Goal: Information Seeking & Learning: Get advice/opinions

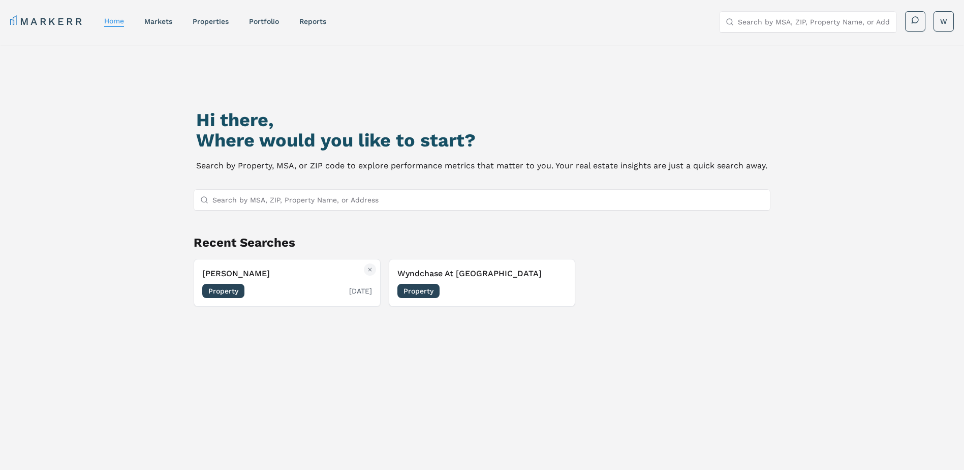
click at [232, 270] on h3 "[PERSON_NAME]" at bounding box center [287, 273] width 170 height 12
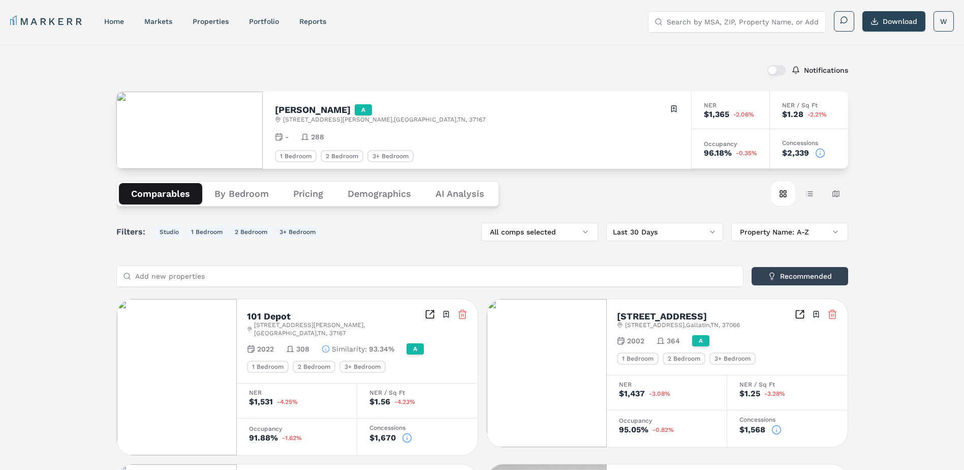
scroll to position [102, 0]
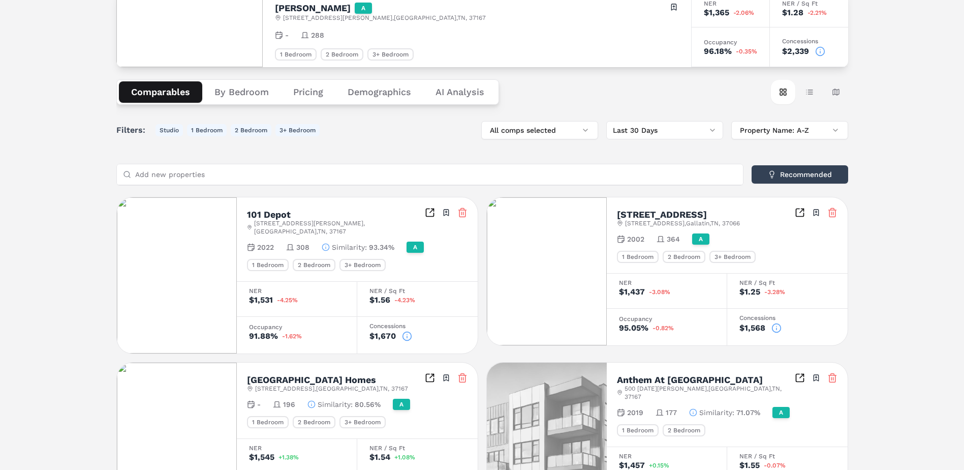
click at [405, 331] on icon at bounding box center [407, 336] width 10 height 10
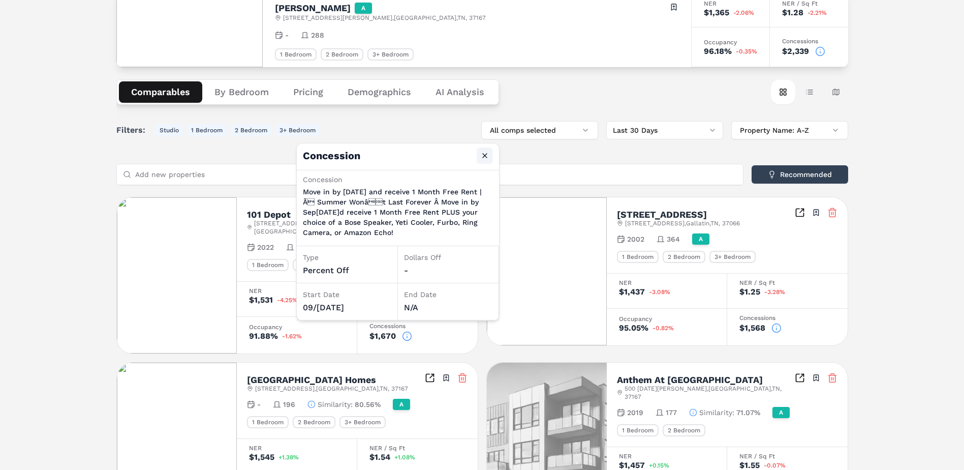
click at [486, 157] on button "Close" at bounding box center [485, 155] width 16 height 16
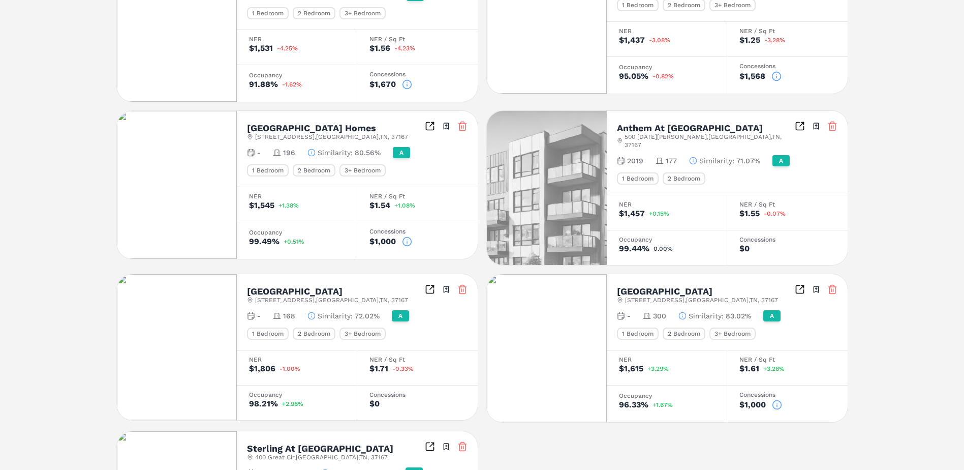
scroll to position [356, 0]
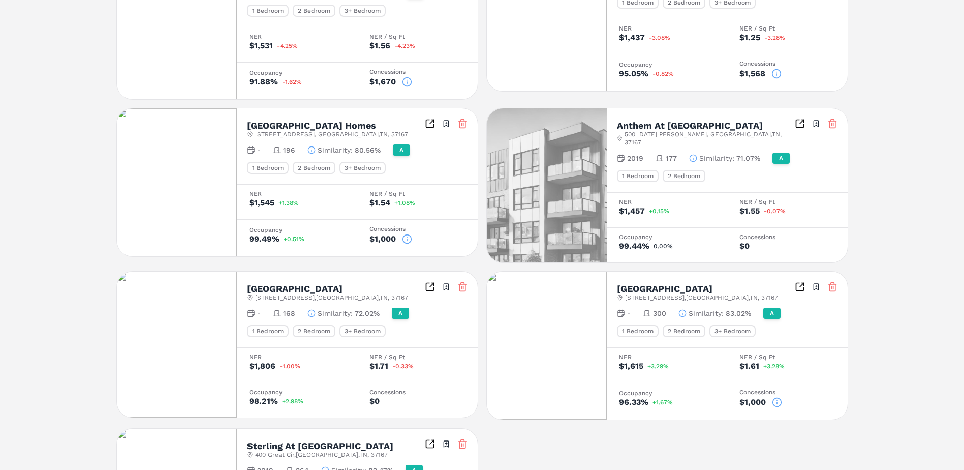
click at [406, 234] on icon at bounding box center [407, 239] width 10 height 10
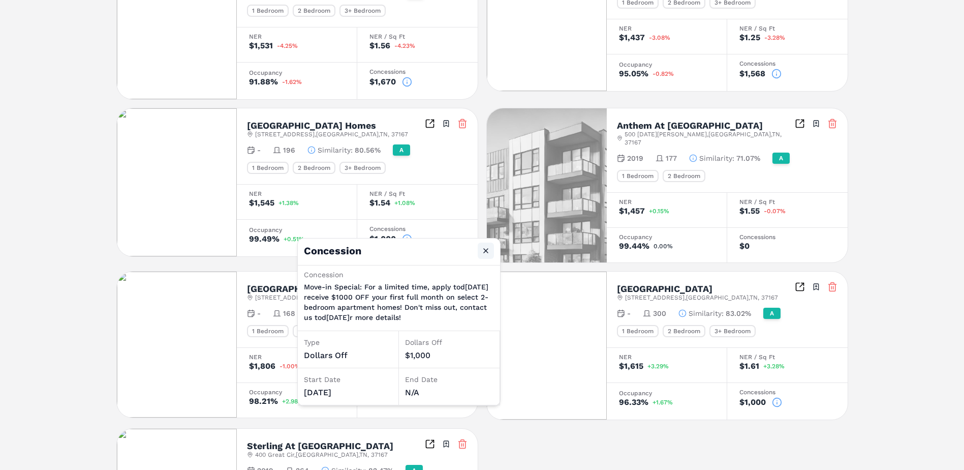
click at [485, 248] on button "Close" at bounding box center [486, 251] width 16 height 16
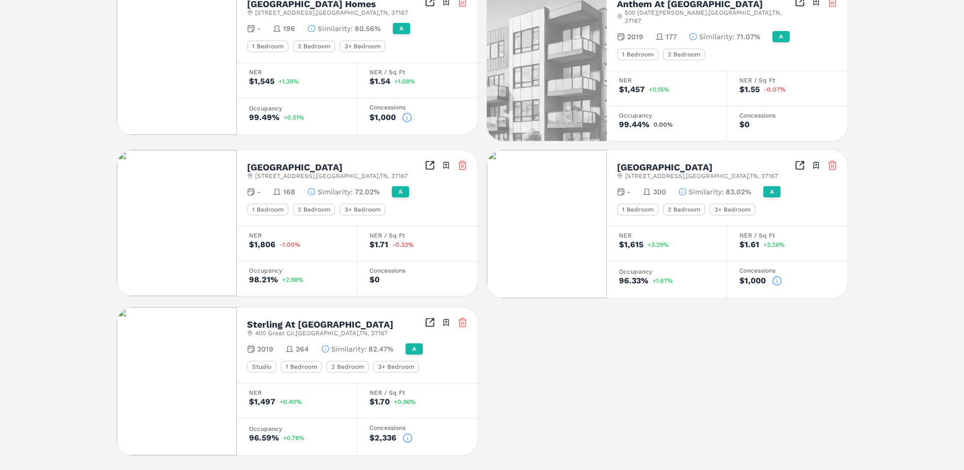
scroll to position [488, 0]
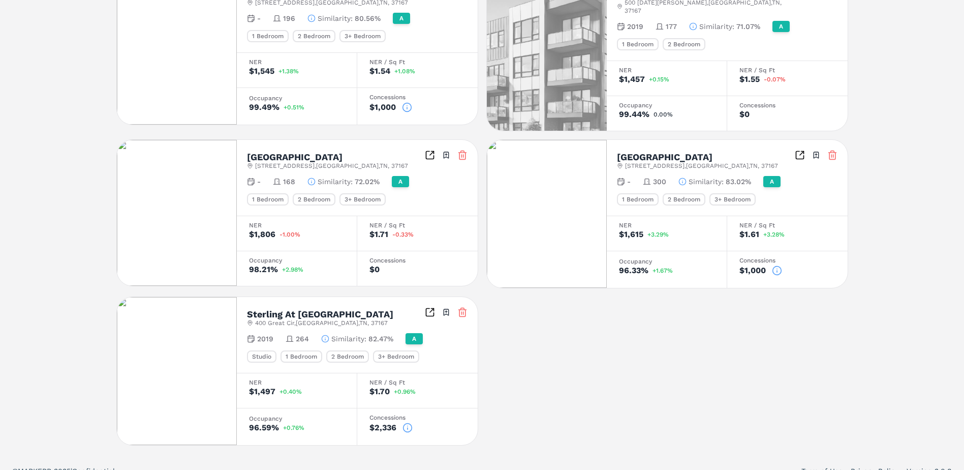
click at [407, 422] on icon at bounding box center [408, 427] width 10 height 10
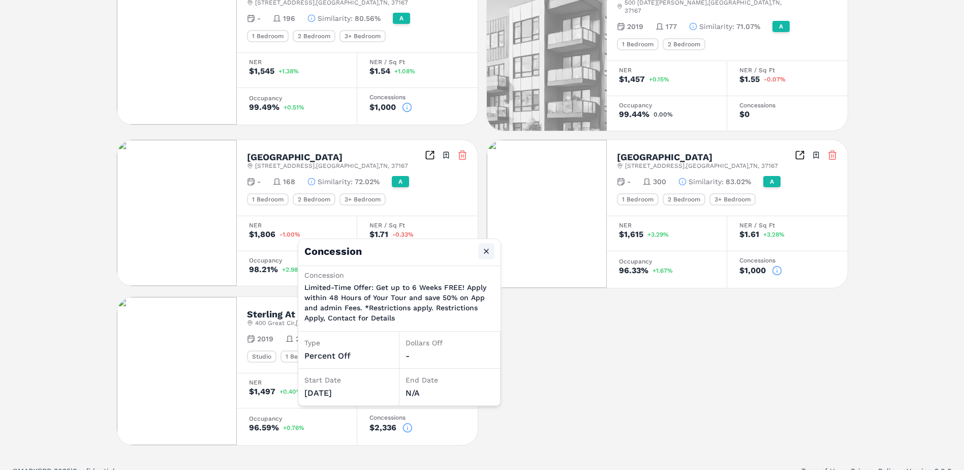
click at [484, 251] on button "Close" at bounding box center [486, 251] width 16 height 16
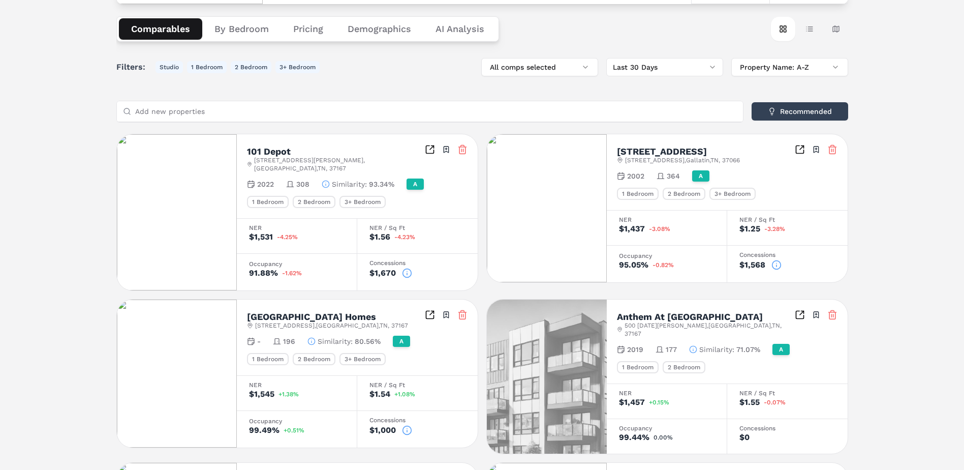
scroll to position [183, 0]
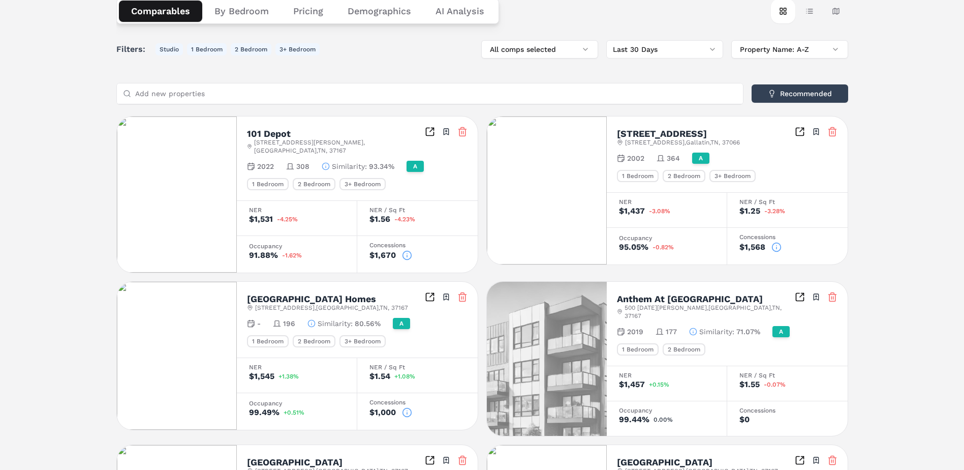
click at [777, 244] on icon at bounding box center [777, 247] width 10 height 10
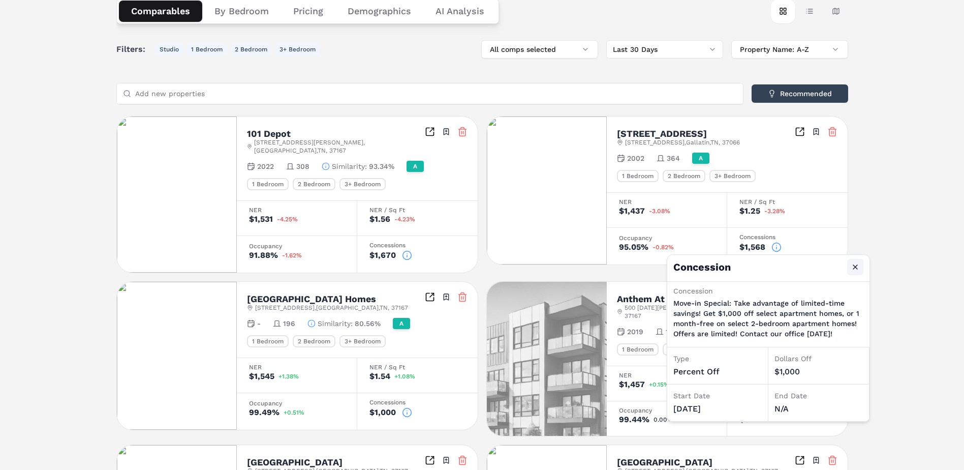
click at [855, 264] on button "Close" at bounding box center [856, 267] width 16 height 16
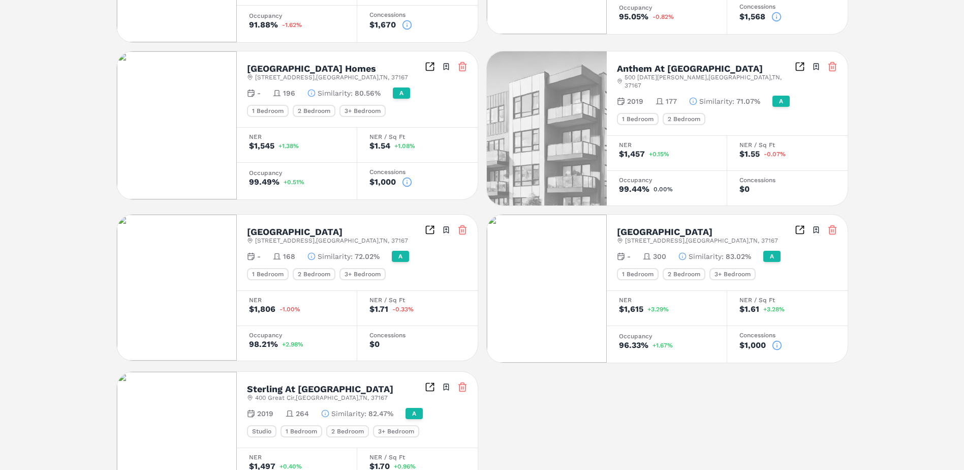
scroll to position [437, 0]
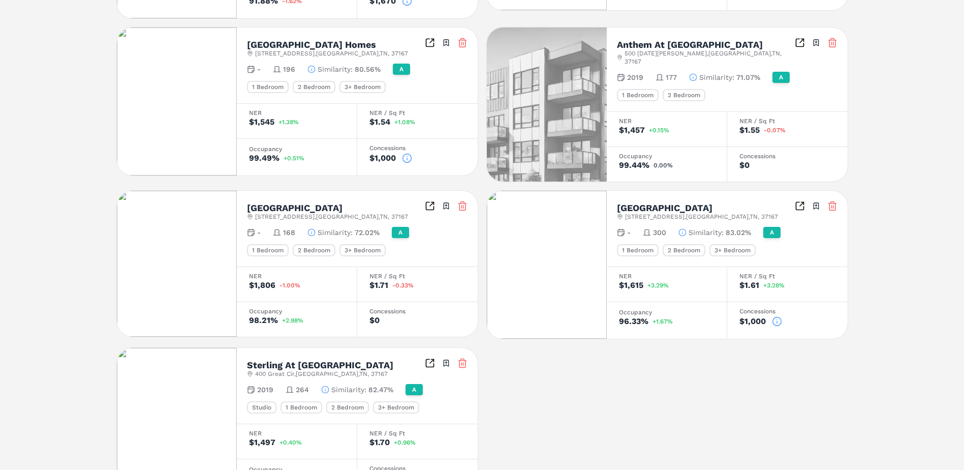
click at [779, 316] on icon at bounding box center [777, 321] width 10 height 10
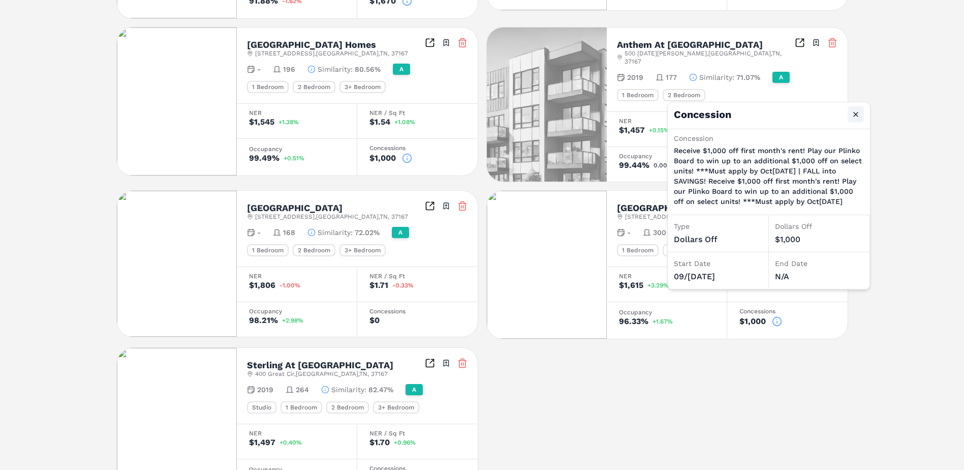
click at [861, 113] on button "Close" at bounding box center [856, 114] width 16 height 16
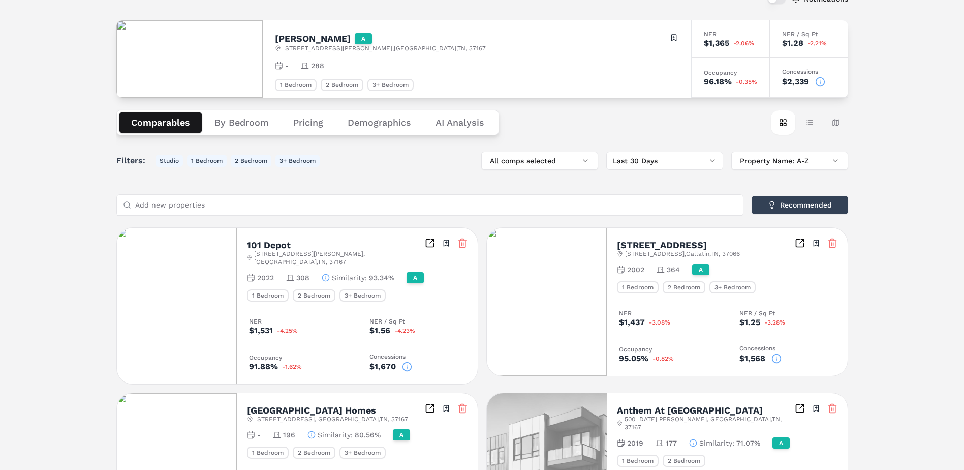
scroll to position [0, 0]
